Goal: Understand process/instructions: Learn how to perform a task or action

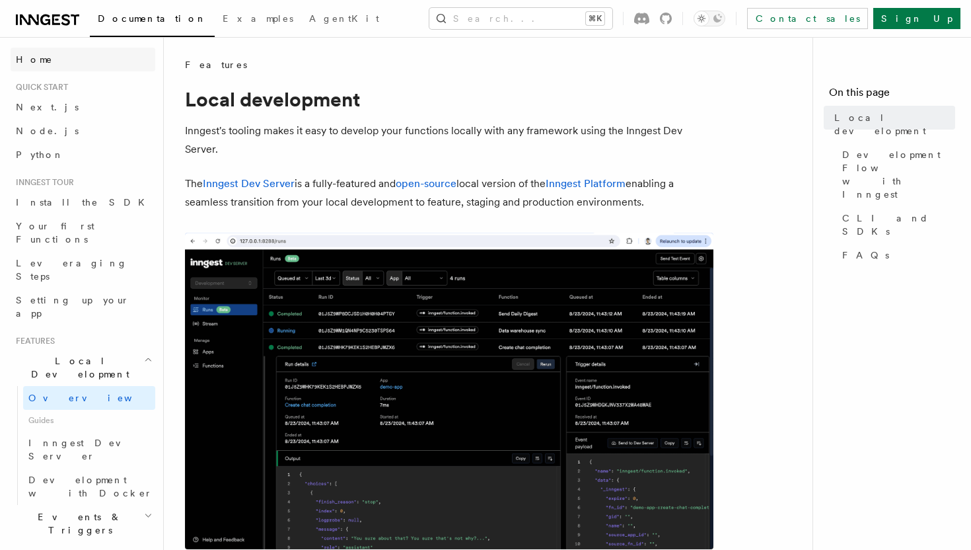
scroll to position [3, 0]
click at [43, 112] on link "Next.js" at bounding box center [83, 105] width 145 height 24
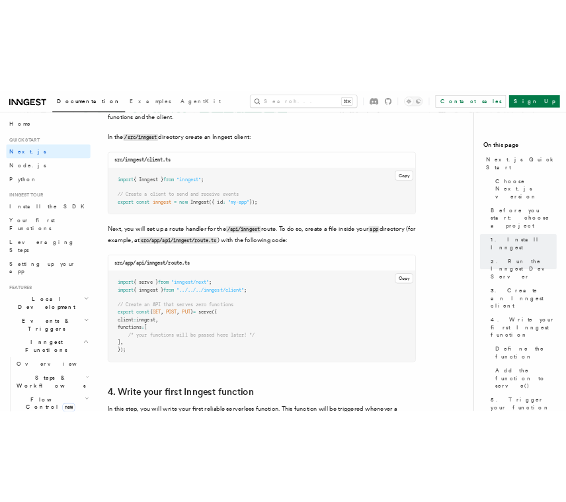
scroll to position [1680, 0]
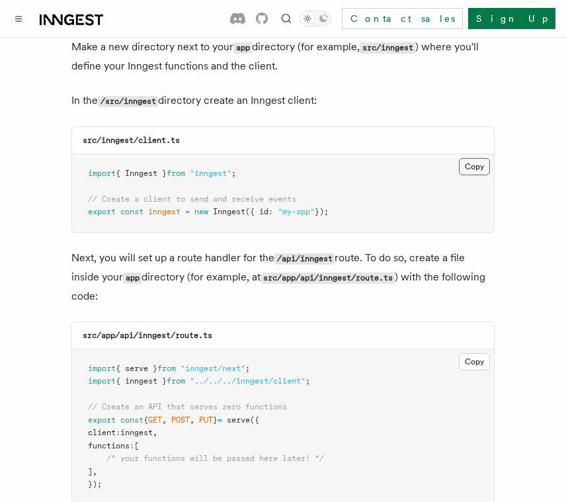
click at [471, 158] on button "Copy Copied" at bounding box center [474, 166] width 31 height 17
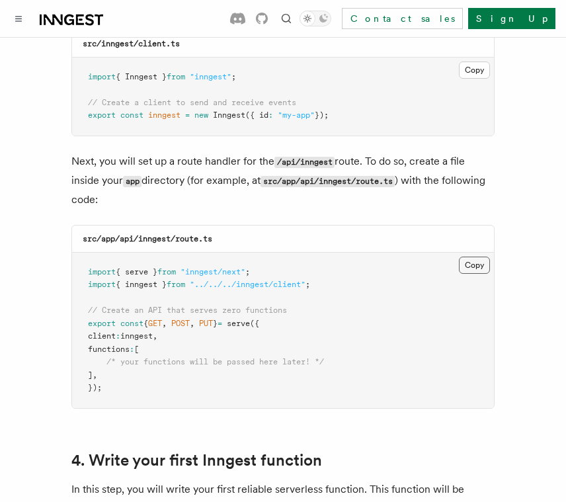
click at [478, 256] on button "Copy Copied" at bounding box center [474, 264] width 31 height 17
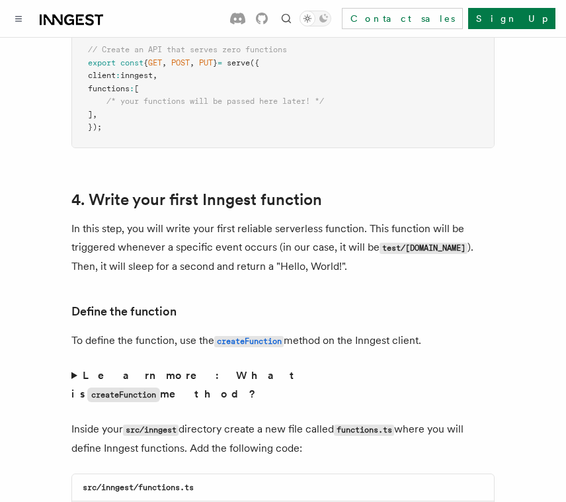
scroll to position [2351, 0]
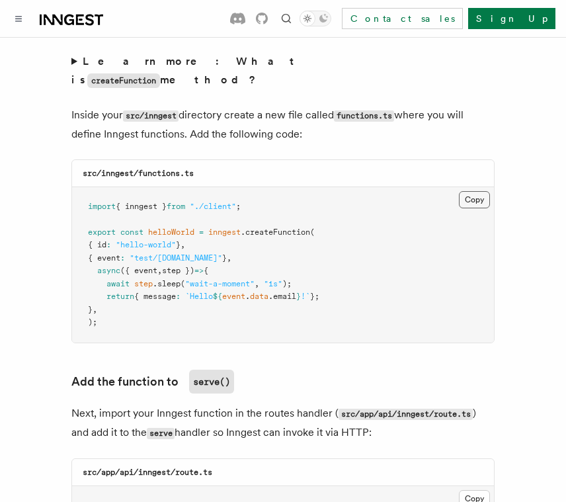
click at [469, 191] on button "Copy Copied" at bounding box center [474, 199] width 31 height 17
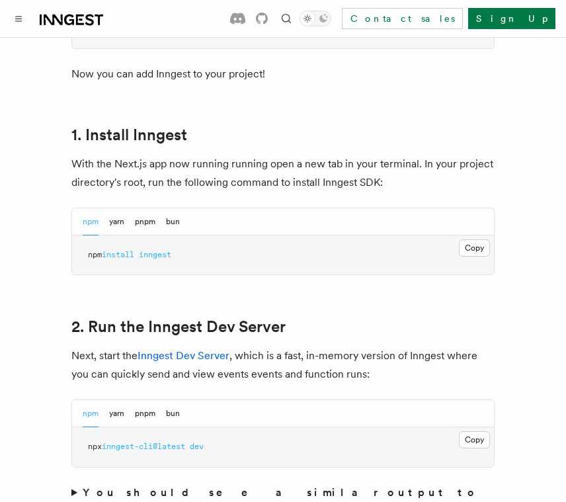
scroll to position [709, 0]
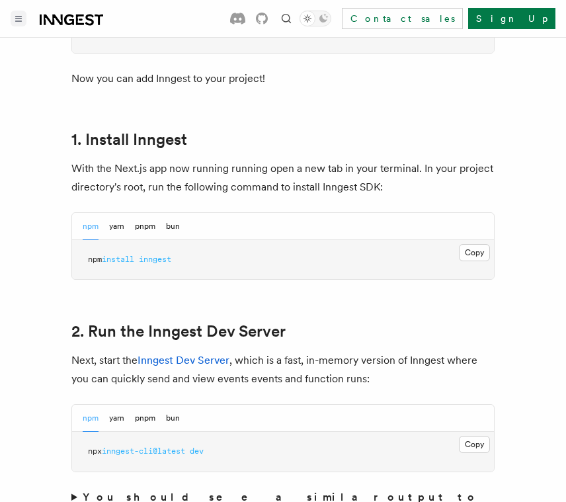
click at [18, 18] on icon "Toggle navigation" at bounding box center [18, 19] width 7 height 6
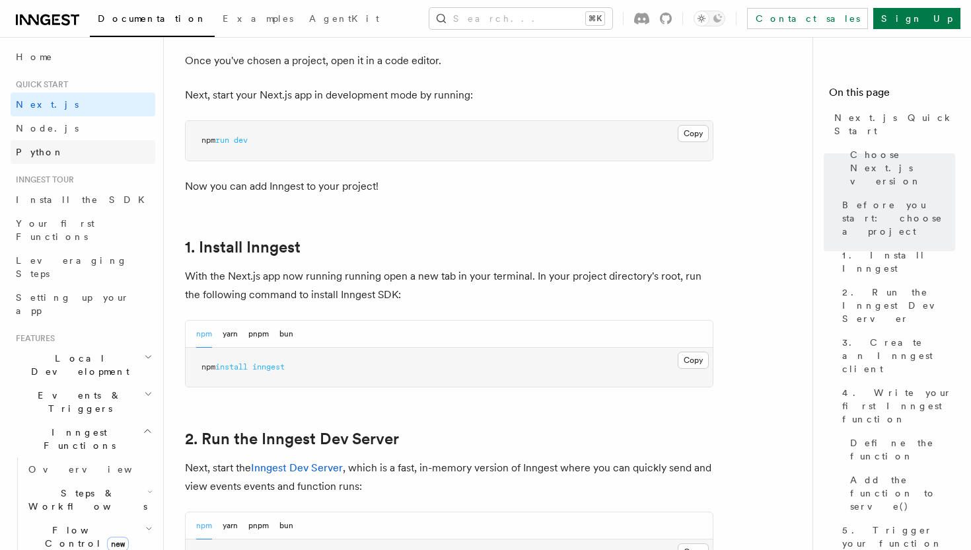
scroll to position [0, 0]
click at [24, 59] on span "Home" at bounding box center [34, 59] width 37 height 13
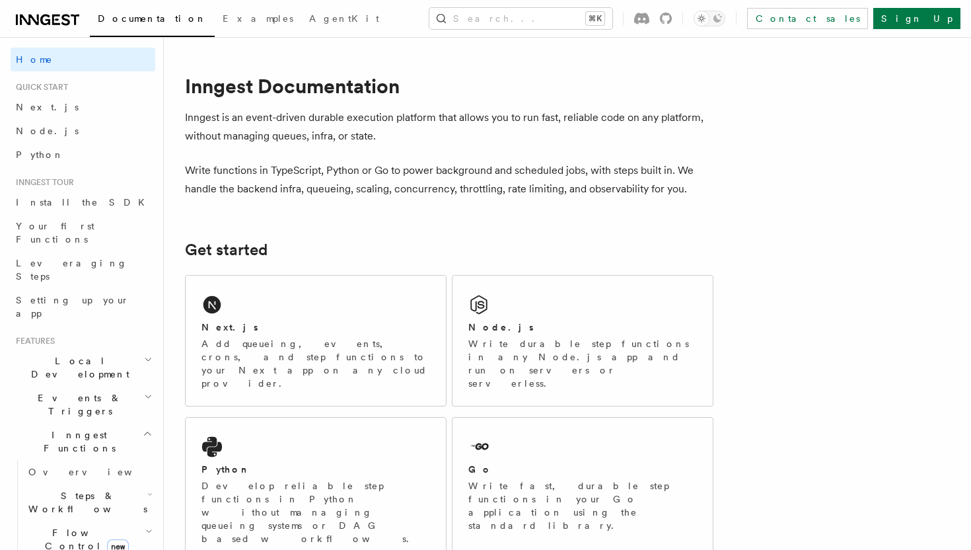
click at [31, 24] on icon at bounding box center [47, 20] width 63 height 16
